Goal: Information Seeking & Learning: Learn about a topic

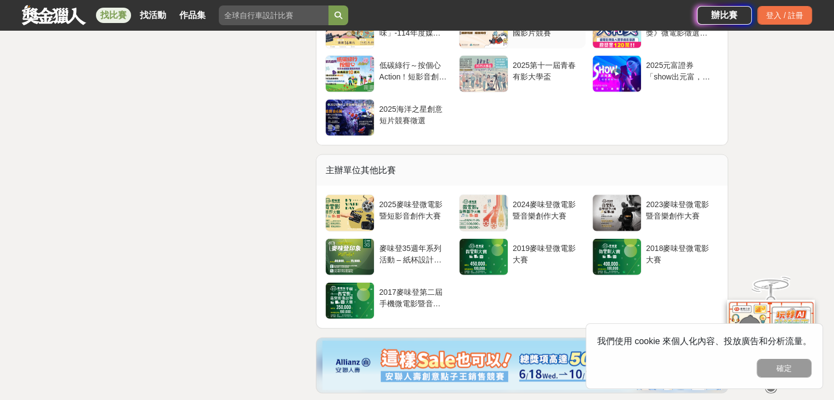
scroll to position [2412, 0]
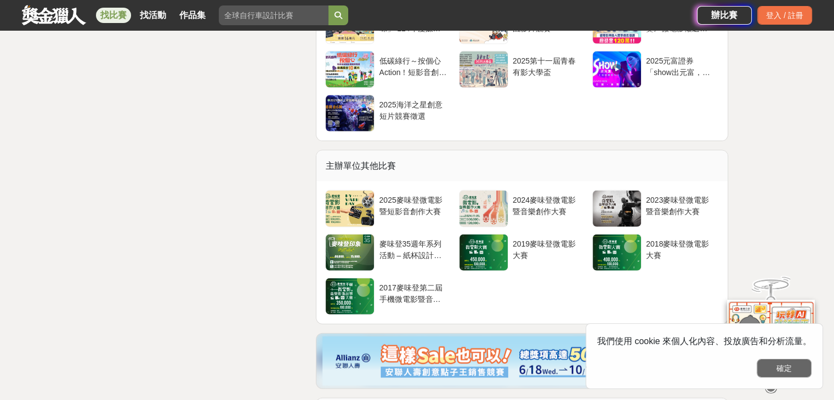
click at [790, 373] on button "確定" at bounding box center [783, 368] width 55 height 19
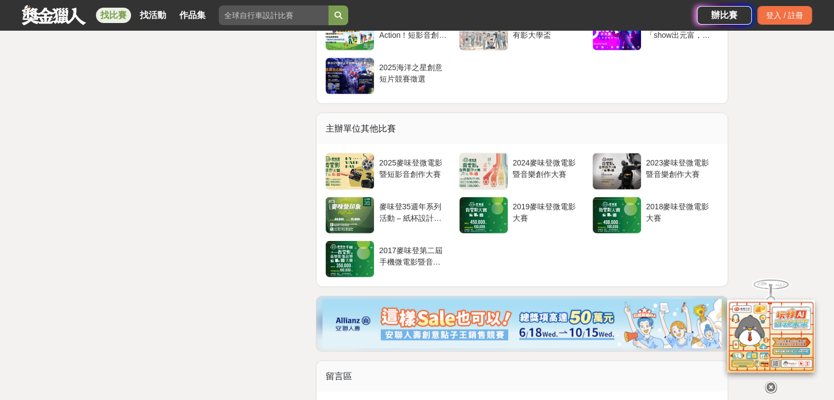
scroll to position [2466, 0]
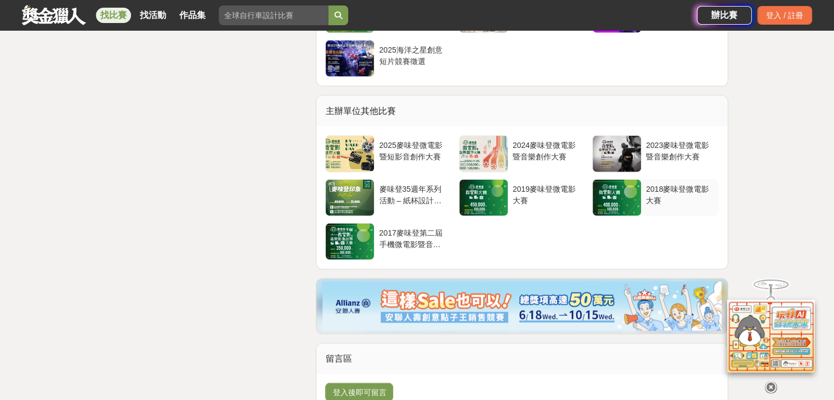
click at [634, 200] on div at bounding box center [617, 198] width 48 height 36
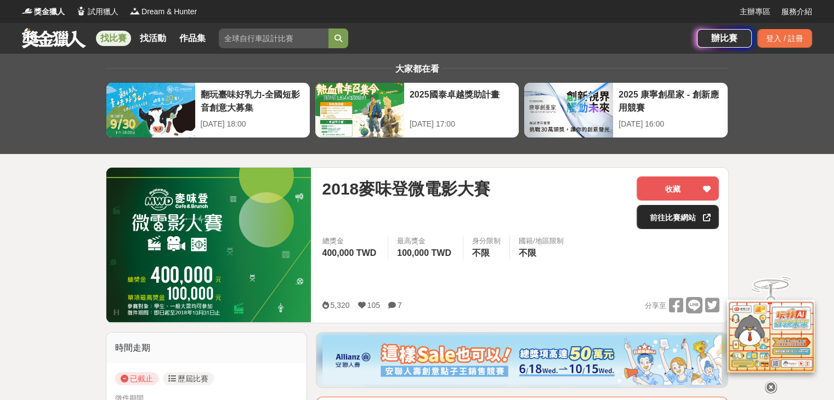
click at [685, 215] on link "前往比賽網站" at bounding box center [677, 217] width 82 height 24
click at [682, 215] on link "前往比賽網站" at bounding box center [677, 217] width 82 height 24
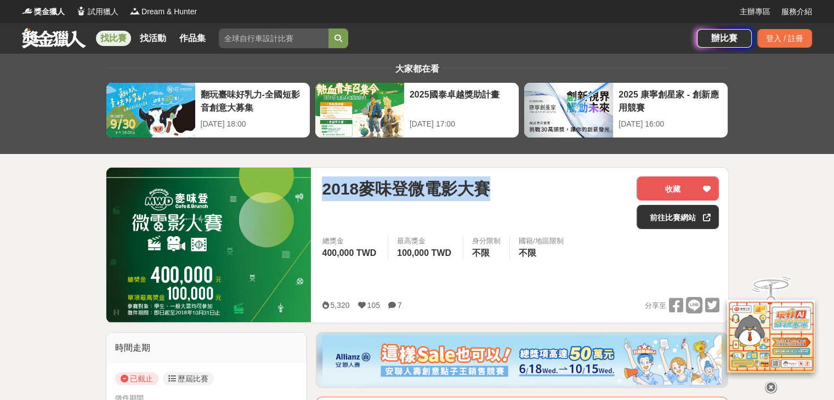
drag, startPoint x: 324, startPoint y: 187, endPoint x: 497, endPoint y: 187, distance: 172.7
click at [497, 187] on div "2018麥味登微電影大賽" at bounding box center [475, 188] width 306 height 25
copy span "2018麥味登微電影大賽"
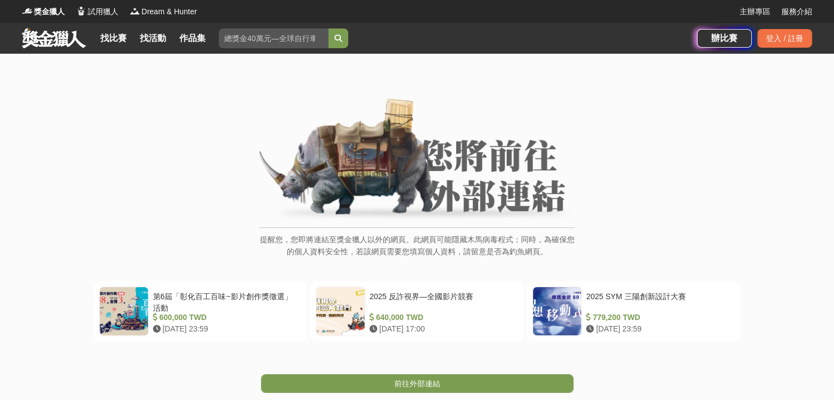
click at [805, 120] on div "提醒您，您即將連結至獎金獵人以外的網頁。此網頁可能隱藏木馬病毒程式；同時，為確保您的個人資料安全性，若該網頁需要您填寫個人資料，請留意是否為釣魚網頁。" at bounding box center [417, 183] width 790 height 171
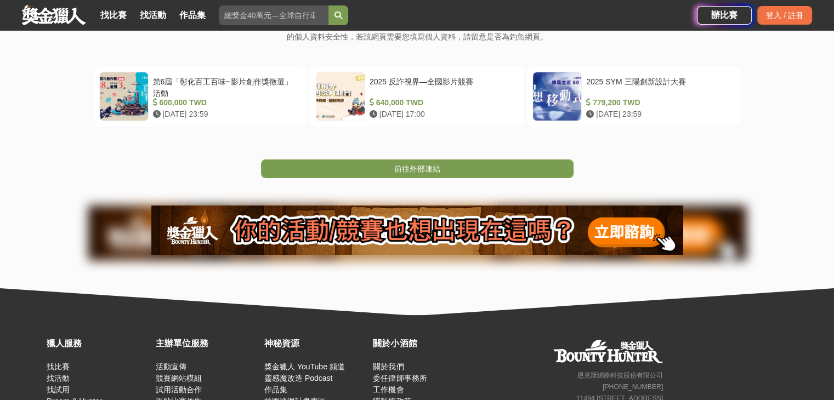
scroll to position [219, 0]
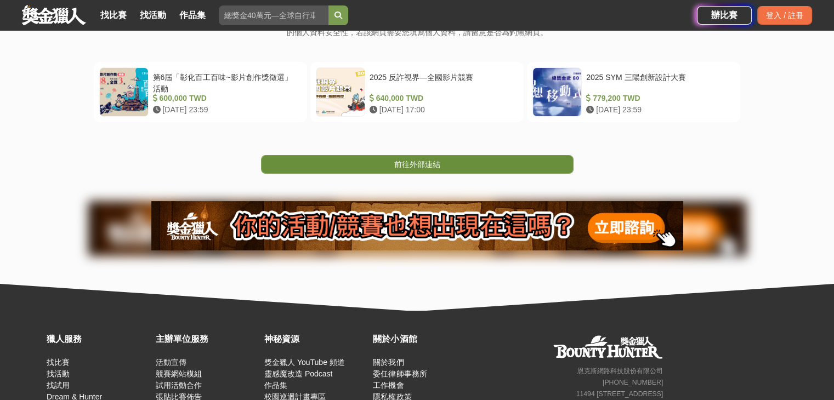
click at [520, 157] on link "前往外部連結" at bounding box center [417, 164] width 312 height 19
